Goal: Information Seeking & Learning: Compare options

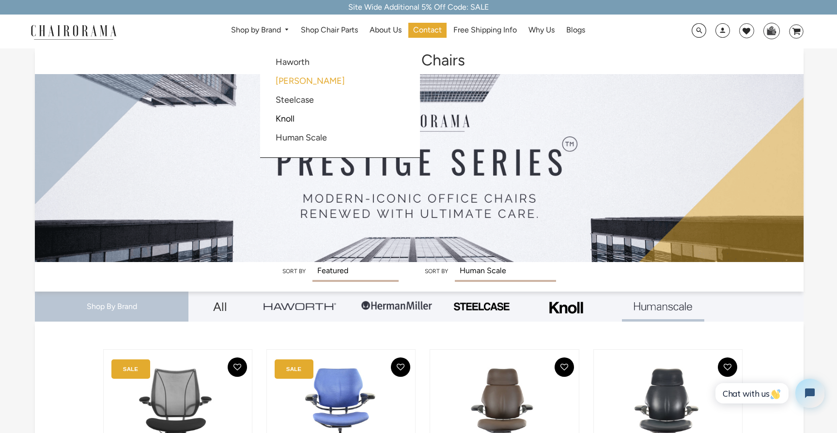
click at [301, 79] on link "[PERSON_NAME]" at bounding box center [309, 81] width 69 height 11
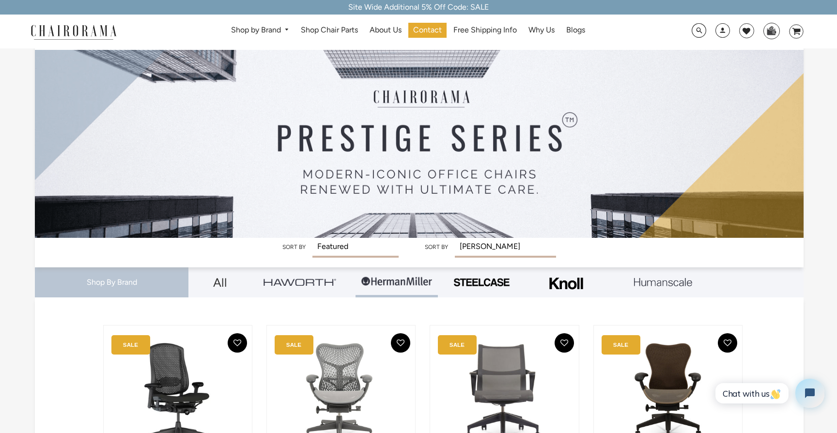
scroll to position [5, 0]
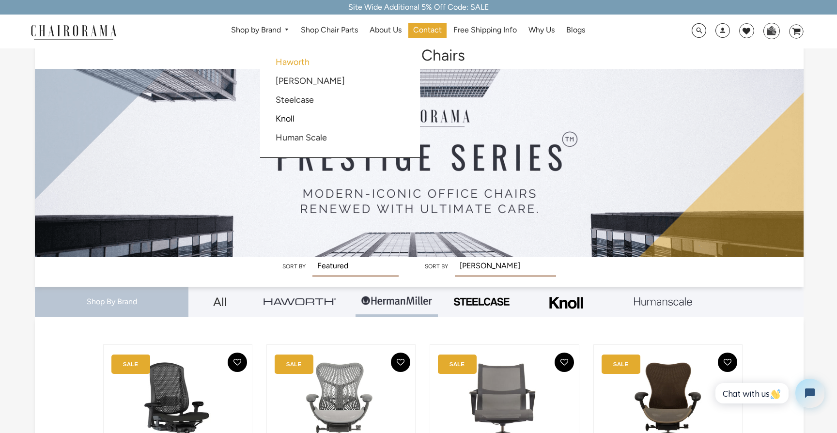
click at [290, 61] on link "Haworth" at bounding box center [292, 62] width 34 height 11
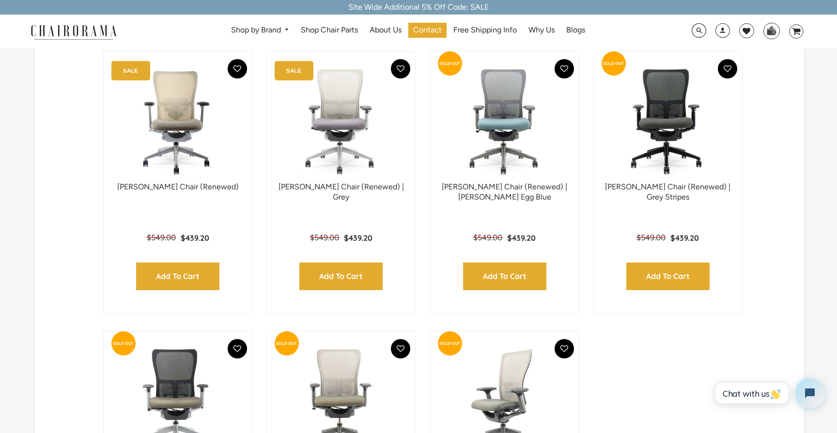
scroll to position [293, 0]
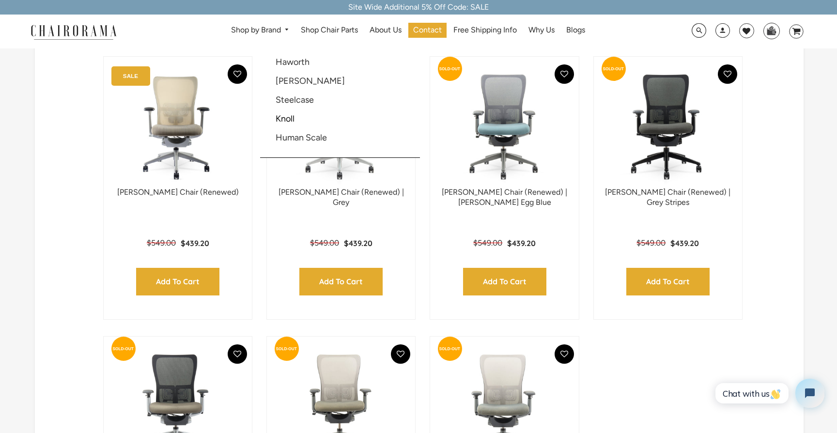
click at [286, 119] on link "Knoll" at bounding box center [284, 118] width 19 height 11
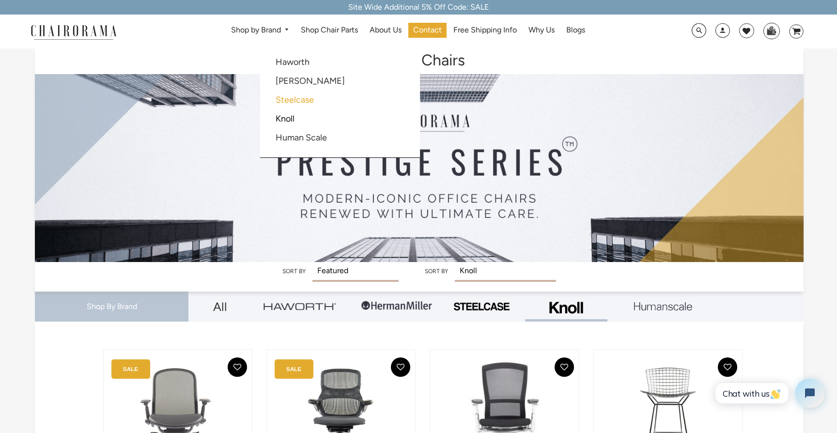
click at [297, 96] on link "Steelcase" at bounding box center [294, 99] width 38 height 11
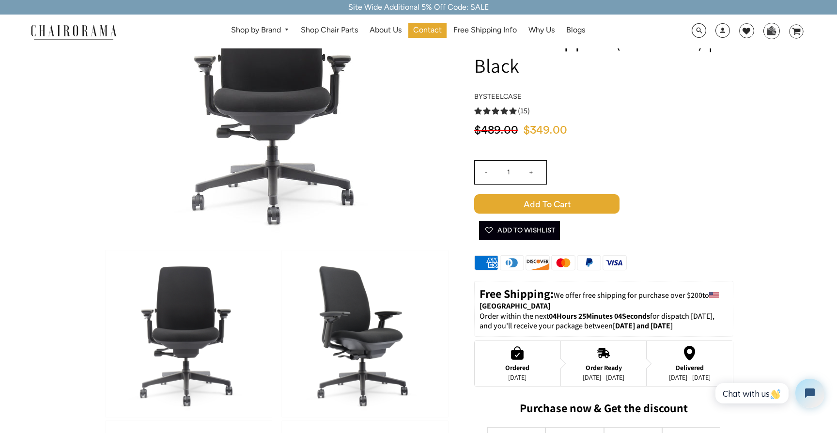
scroll to position [126, 0]
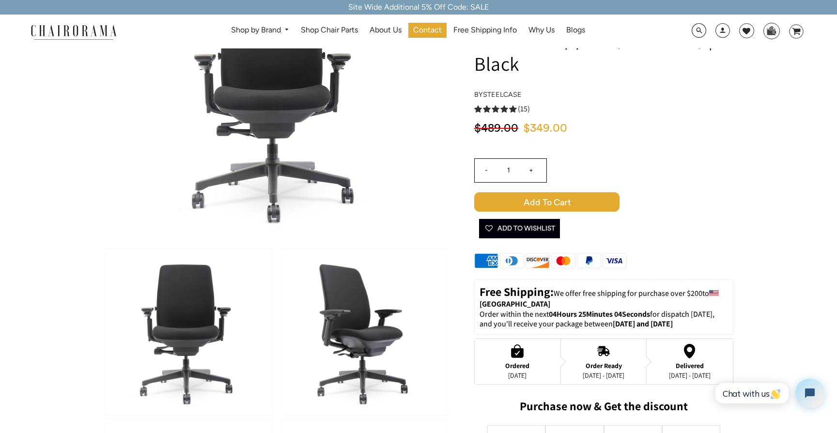
click at [321, 353] on img at bounding box center [365, 331] width 166 height 167
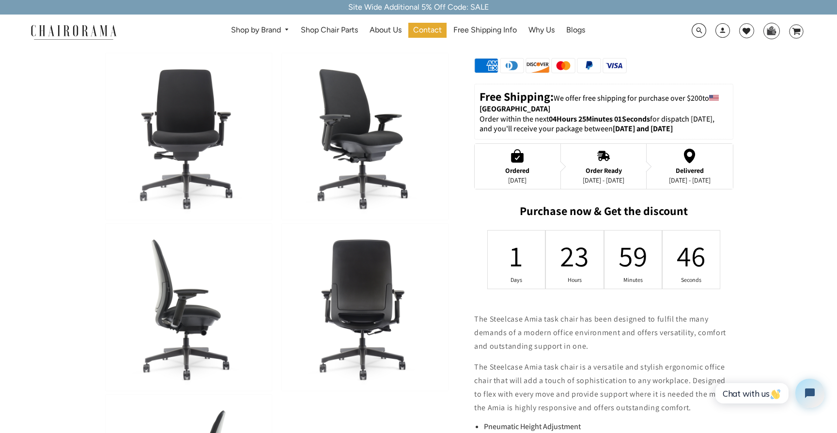
scroll to position [323, 0]
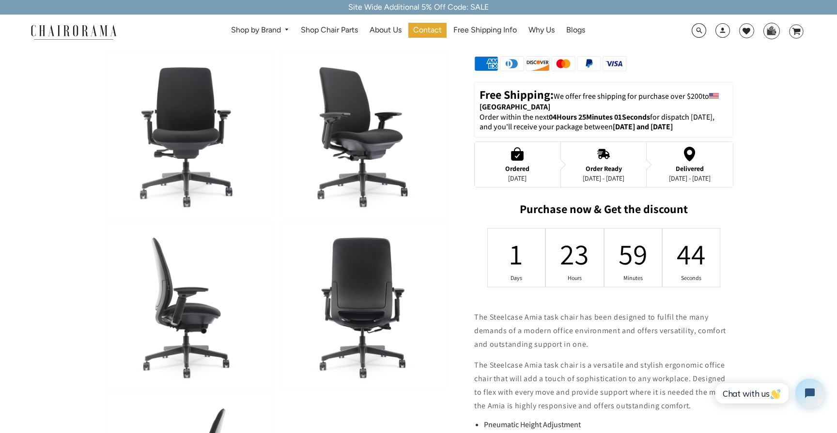
click at [349, 326] on img at bounding box center [365, 305] width 166 height 167
click at [364, 292] on img at bounding box center [365, 305] width 166 height 167
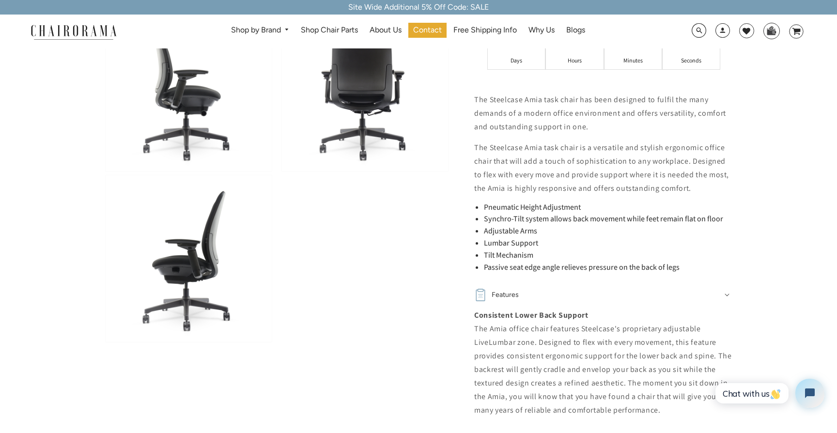
scroll to position [557, 0]
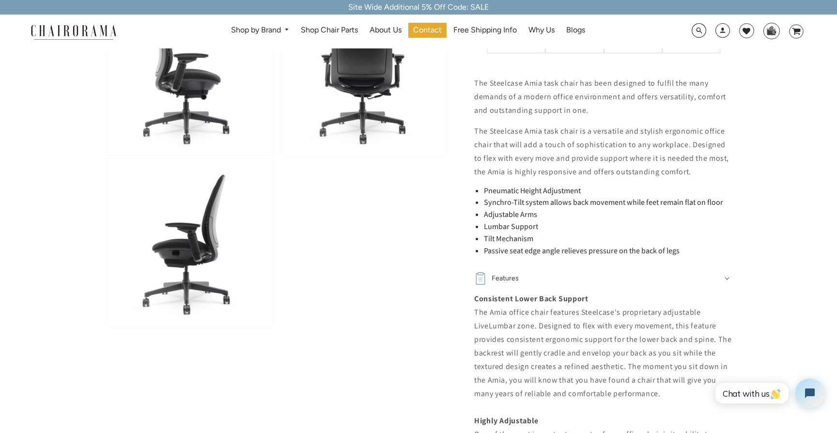
click at [183, 269] on img at bounding box center [189, 242] width 166 height 167
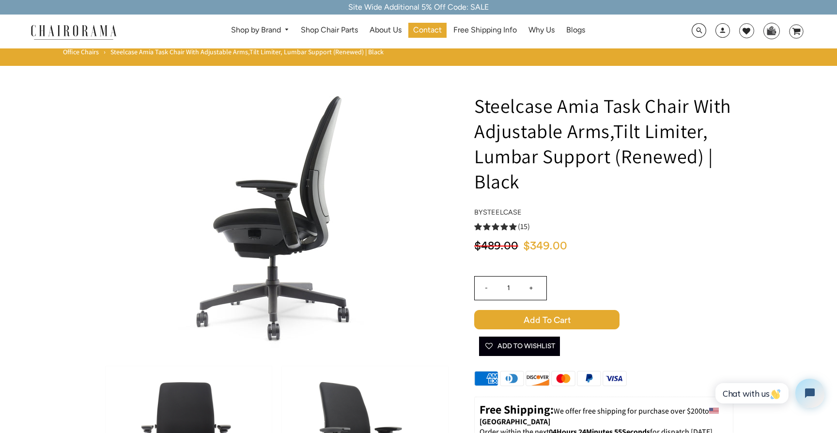
scroll to position [0, 0]
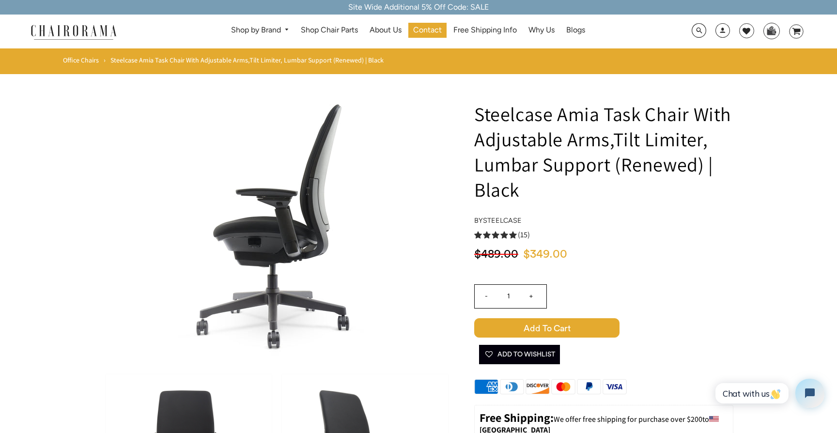
click at [716, 221] on h4 "by Steelcase" at bounding box center [603, 220] width 259 height 8
